Goal: Task Accomplishment & Management: Manage account settings

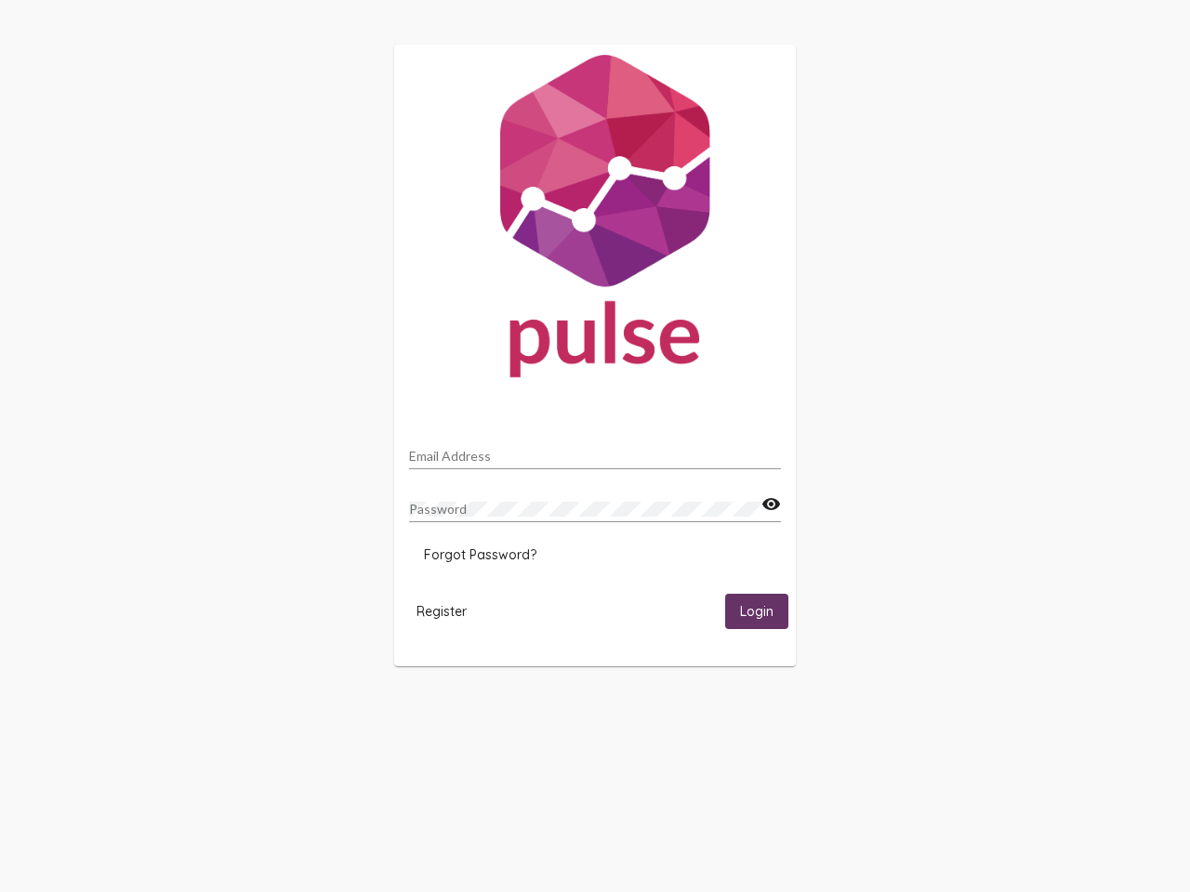
click at [595, 451] on input "Email Address" at bounding box center [595, 456] width 372 height 15
click at [770, 505] on mat-icon "visibility" at bounding box center [771, 505] width 20 height 22
click at [480, 555] on span "Forgot Password?" at bounding box center [480, 554] width 112 height 17
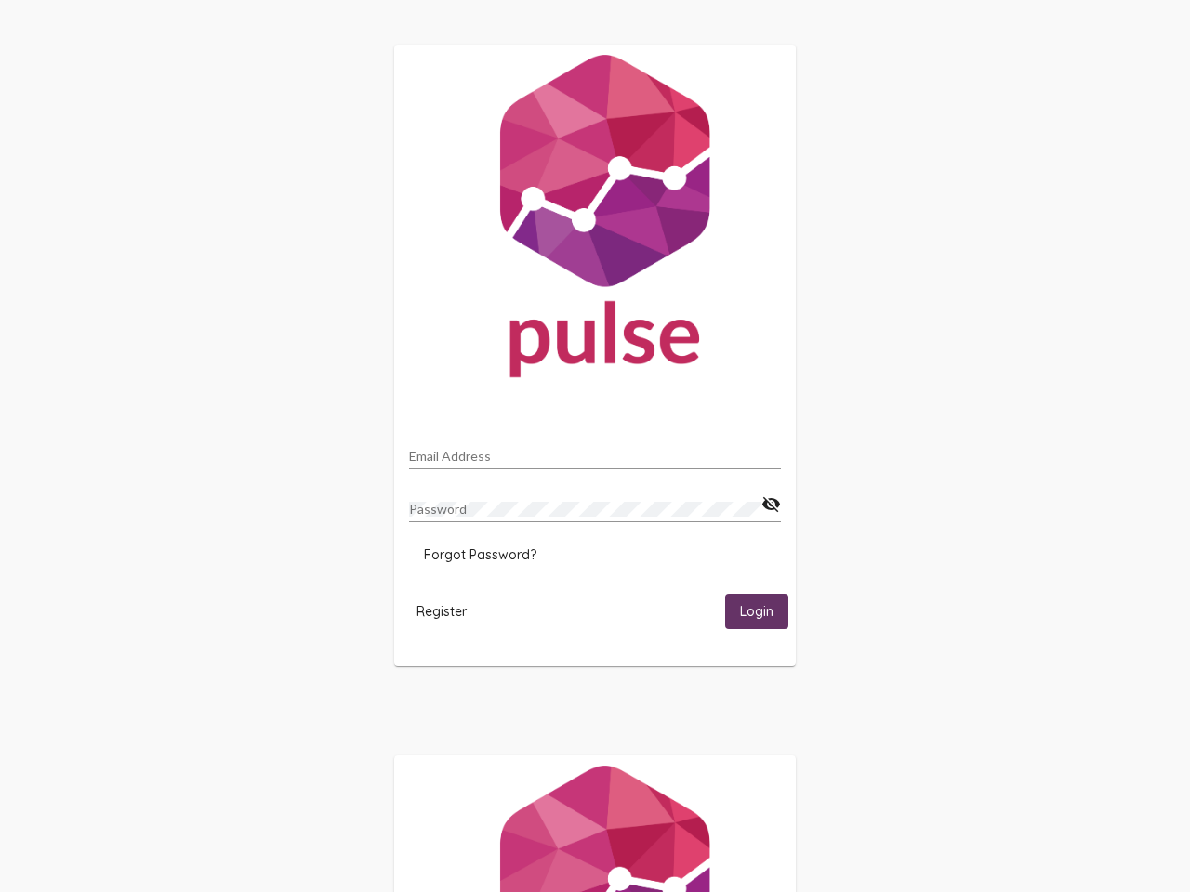
click at [441, 611] on html "Email Address Password visibility_off Forgot Password? Register Login" at bounding box center [595, 602] width 1190 height 1204
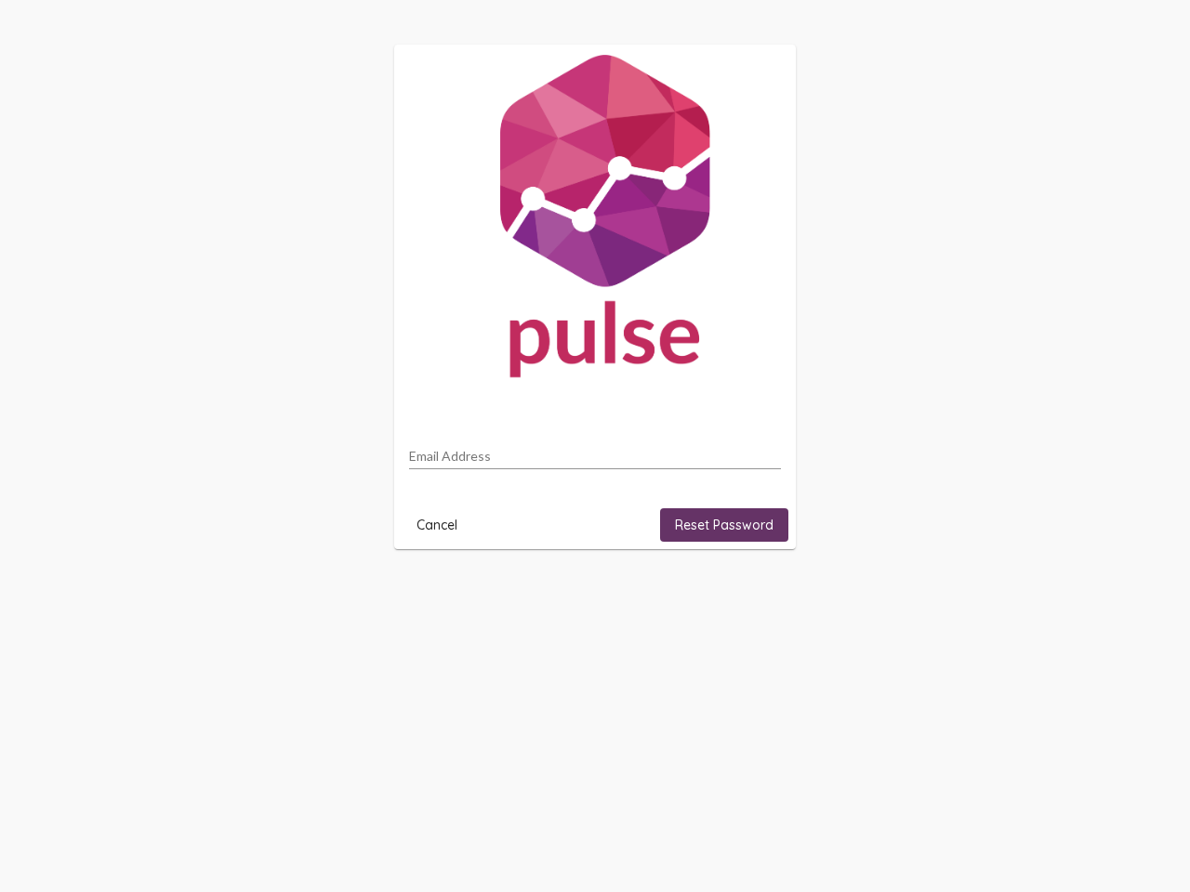
click at [757, 594] on html "Email Address Cancel Reset Password" at bounding box center [595, 297] width 1190 height 594
